Goal: Contribute content: Add original content to the website for others to see

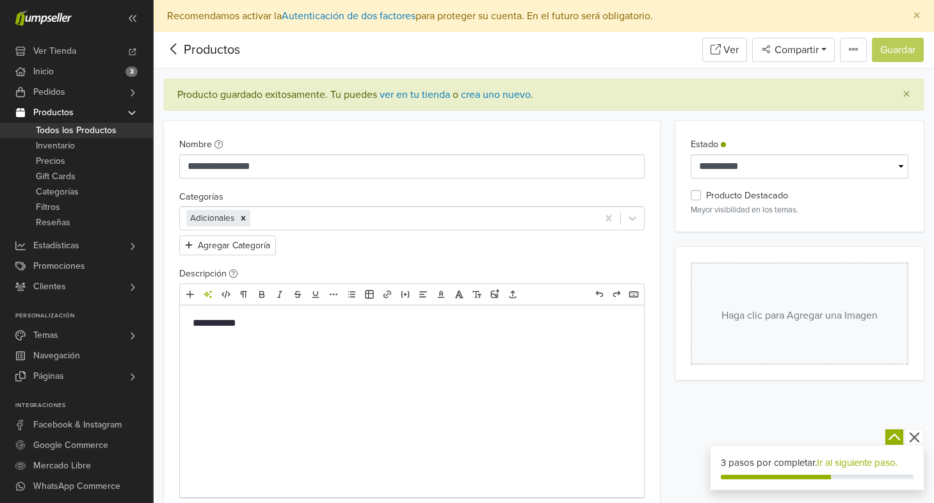
click at [173, 46] on icon at bounding box center [173, 49] width 6 height 11
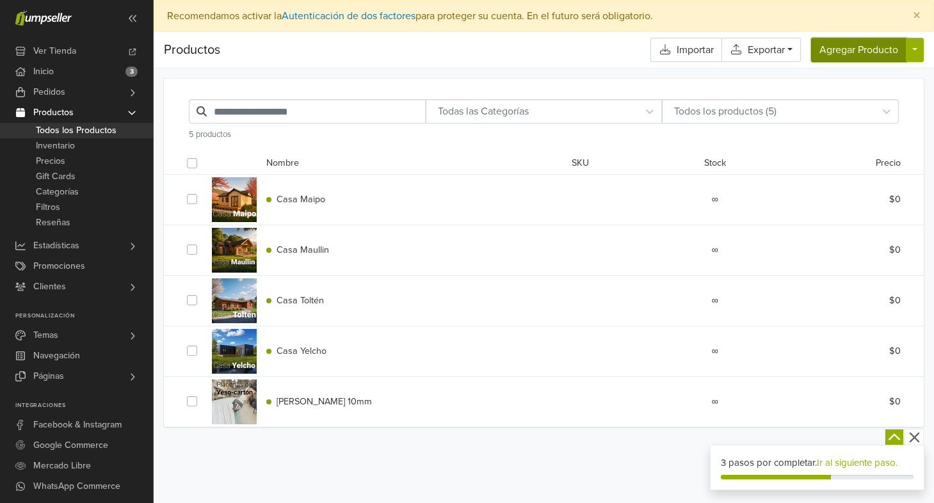
click at [865, 50] on button "Agregar Producto" at bounding box center [858, 50] width 95 height 24
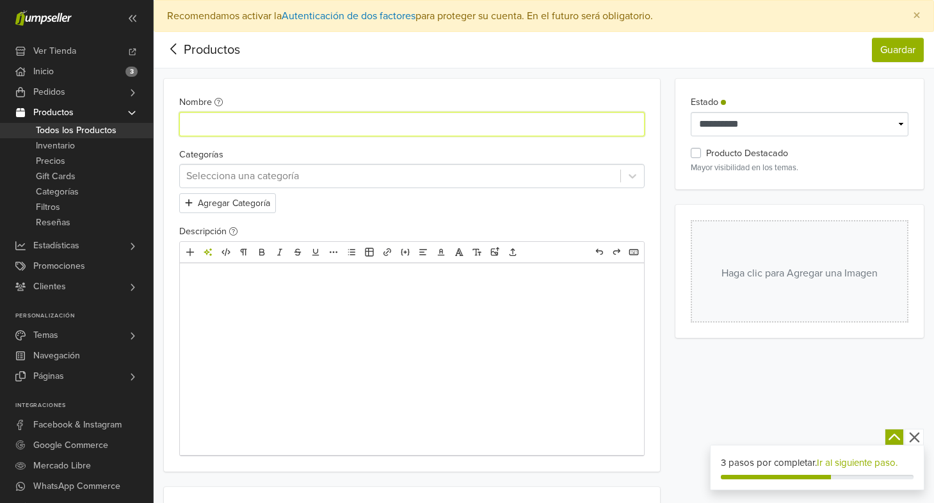
click at [209, 124] on input "Nombre" at bounding box center [412, 124] width 466 height 24
type input "**********"
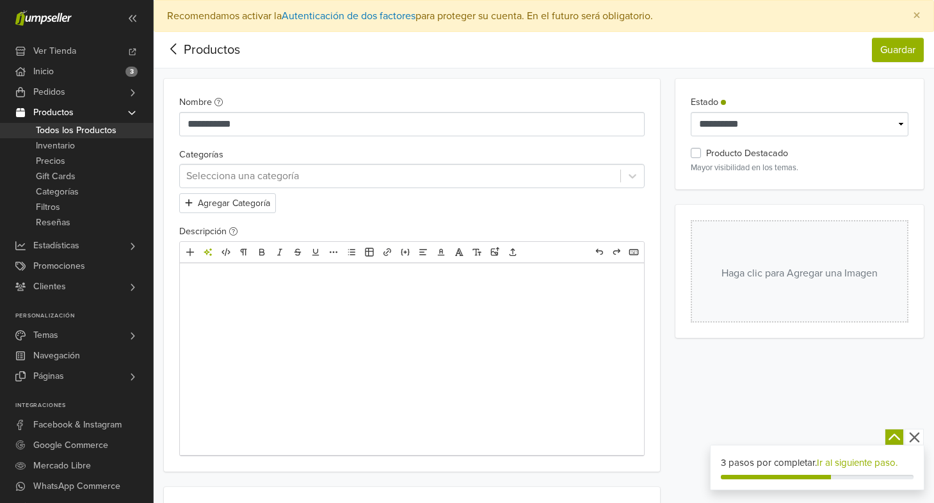
click at [316, 174] on div at bounding box center [400, 176] width 428 height 18
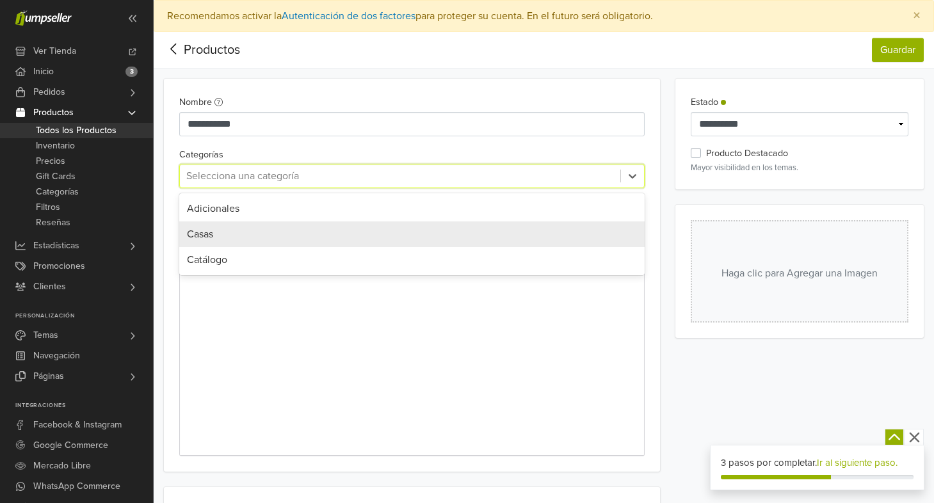
click at [287, 241] on div "Casas" at bounding box center [412, 235] width 466 height 26
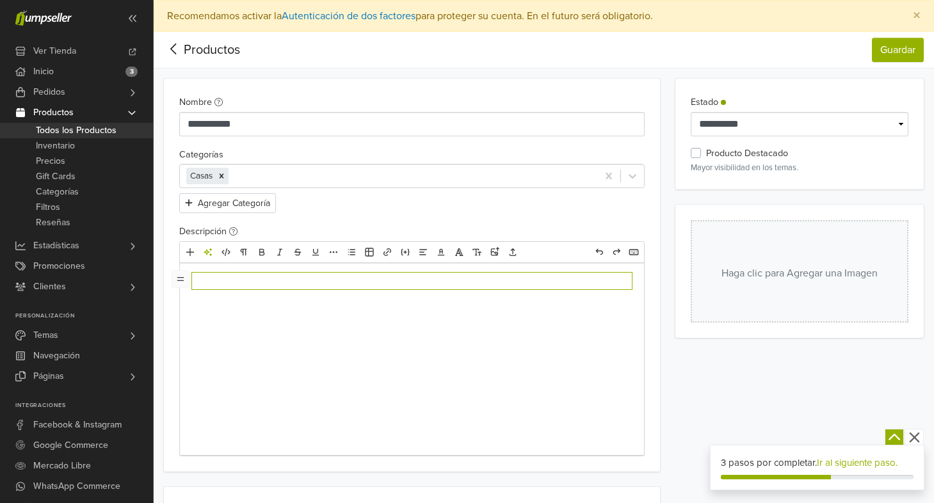
click at [293, 319] on div at bounding box center [412, 359] width 464 height 192
click at [804, 277] on button "Haga clic para Agregar una Imagen" at bounding box center [800, 271] width 218 height 102
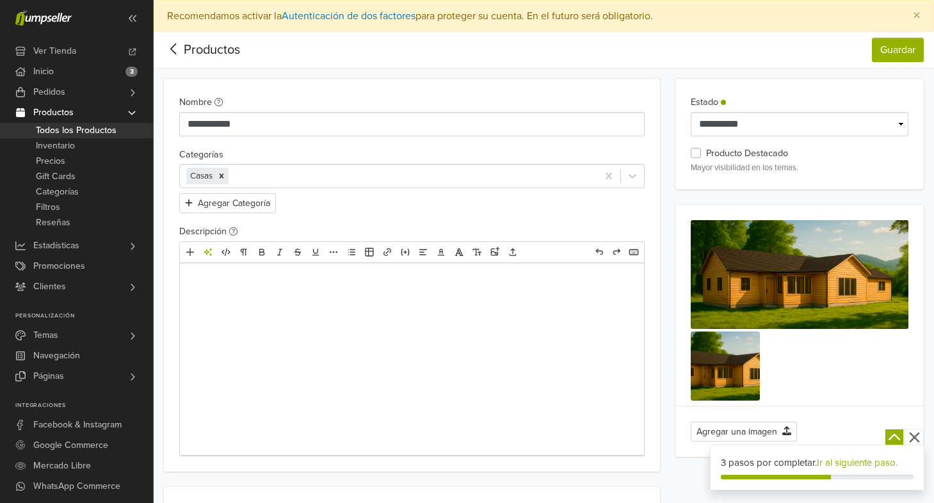
click at [788, 302] on img at bounding box center [800, 274] width 218 height 109
click at [726, 364] on icon at bounding box center [726, 366] width 24 height 20
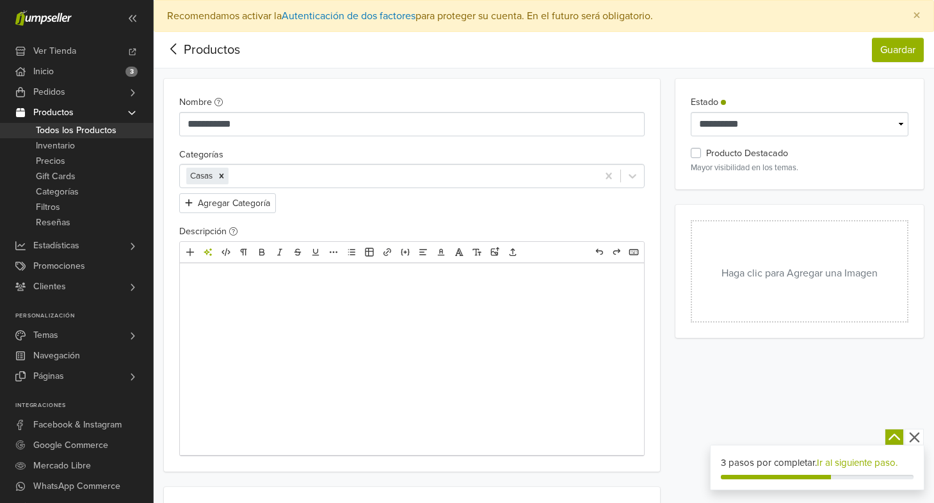
click at [800, 262] on button "Haga clic para Agregar una Imagen" at bounding box center [800, 271] width 218 height 102
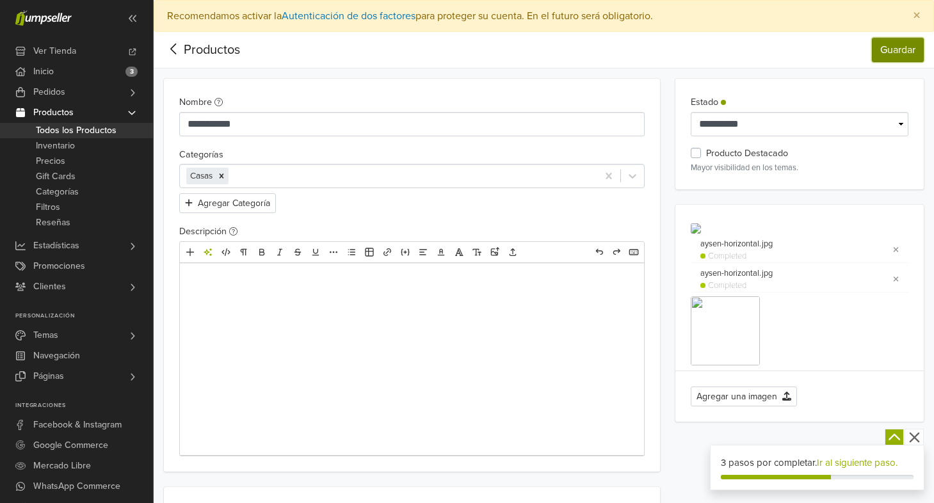
click at [885, 49] on button "Guardar" at bounding box center [898, 50] width 52 height 24
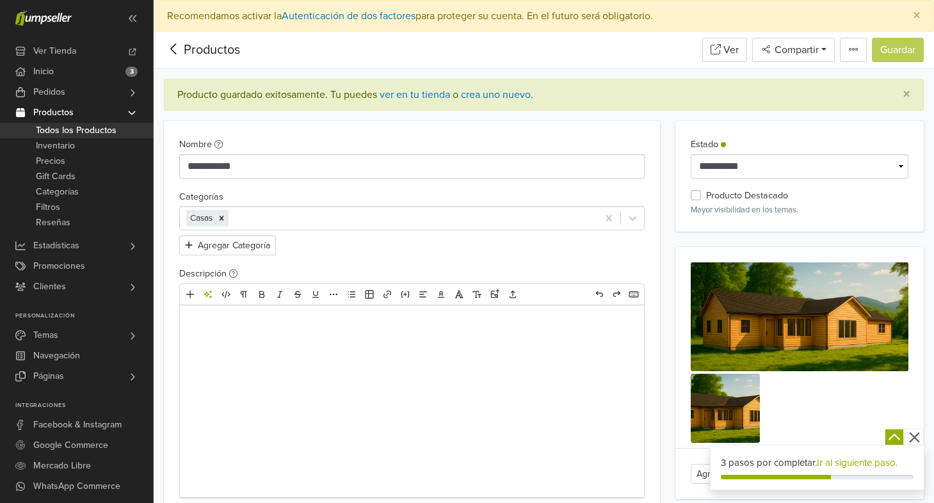
click at [66, 129] on span "Todos los Productos" at bounding box center [76, 130] width 81 height 15
